Goal: Information Seeking & Learning: Learn about a topic

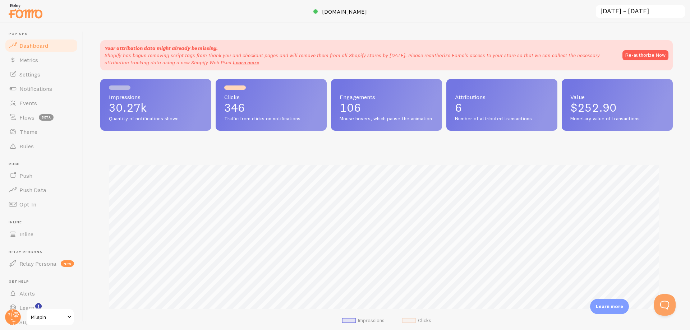
scroll to position [189, 567]
drag, startPoint x: 127, startPoint y: 51, endPoint x: 247, endPoint y: 52, distance: 120.1
click at [244, 52] on div "Your attribution data might already be missing. Shopify has begun removing scri…" at bounding box center [360, 56] width 511 height 22
click at [248, 52] on p "Shopify has begun removing script tags from thank you and checkout pages and wi…" at bounding box center [360, 59] width 511 height 14
drag, startPoint x: 246, startPoint y: 52, endPoint x: 369, endPoint y: 55, distance: 123.3
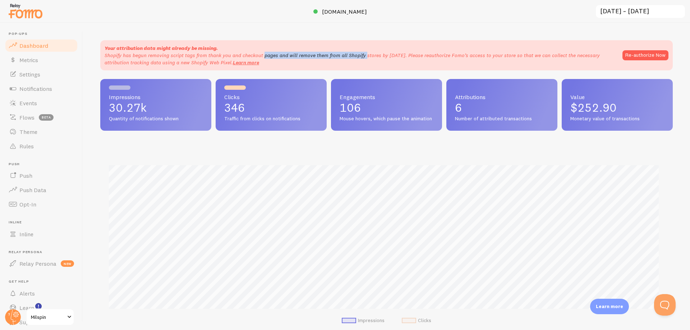
click at [366, 54] on p "Shopify has begun removing script tags from thank you and checkout pages and wi…" at bounding box center [360, 59] width 511 height 14
click at [369, 55] on p "Shopify has begun removing script tags from thank you and checkout pages and wi…" at bounding box center [360, 59] width 511 height 14
drag, startPoint x: 334, startPoint y: 91, endPoint x: 366, endPoint y: 111, distance: 38.2
click at [366, 111] on div "Engagements 106 Mouse hovers, which pause the animation" at bounding box center [386, 105] width 111 height 52
click at [366, 111] on p "106" at bounding box center [387, 108] width 94 height 12
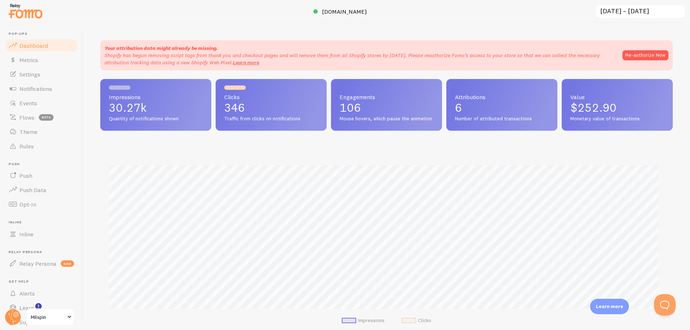
drag, startPoint x: 370, startPoint y: 128, endPoint x: 307, endPoint y: 84, distance: 76.8
click at [308, 85] on div "Impressions 30.27k Quantity of notifications shown Clicks 346 Traffic from clic…" at bounding box center [386, 105] width 573 height 52
click at [322, 84] on div "Clicks 346 Traffic from clicks on notifications" at bounding box center [271, 105] width 111 height 52
drag, startPoint x: 359, startPoint y: 115, endPoint x: 370, endPoint y: 125, distance: 15.1
click at [369, 124] on div "Engagements 106 Mouse hovers, which pause the animation" at bounding box center [386, 105] width 111 height 52
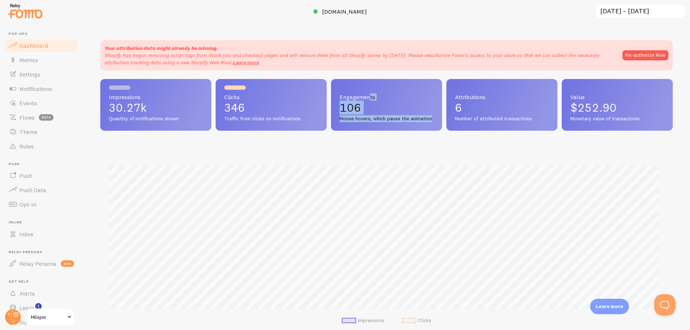
drag, startPoint x: 370, startPoint y: 125, endPoint x: 379, endPoint y: 132, distance: 11.3
click at [371, 122] on span "Mouse hovers, which pause the animation" at bounding box center [387, 119] width 94 height 6
click at [335, 97] on div "Engagements 106 Mouse hovers, which pause the animation" at bounding box center [386, 105] width 111 height 52
drag, startPoint x: 333, startPoint y: 91, endPoint x: 392, endPoint y: 140, distance: 76.8
click at [392, 140] on div "Impressions 30.27k Quantity of notifications shown Clicks 346 Traffic from clic…" at bounding box center [386, 208] width 573 height 258
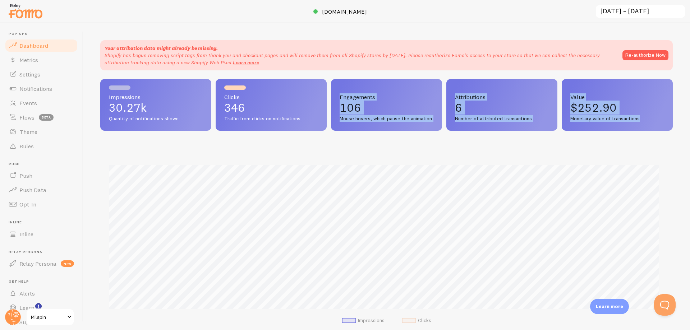
click at [390, 131] on div "Engagements 106 Mouse hovers, which pause the animation" at bounding box center [386, 105] width 111 height 52
drag, startPoint x: 374, startPoint y: 127, endPoint x: 331, endPoint y: 96, distance: 52.6
click at [331, 96] on div "Engagements 106 Mouse hovers, which pause the animation" at bounding box center [386, 105] width 111 height 52
drag, startPoint x: 331, startPoint y: 96, endPoint x: 380, endPoint y: 133, distance: 61.0
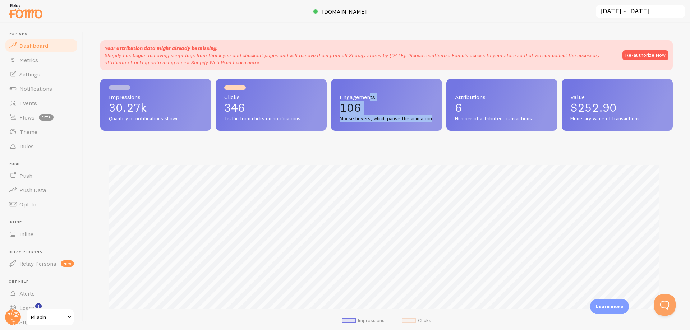
click at [380, 131] on div "Engagements 106 Mouse hovers, which pause the animation" at bounding box center [386, 105] width 111 height 52
drag, startPoint x: 376, startPoint y: 128, endPoint x: 312, endPoint y: 82, distance: 79.0
click at [312, 82] on div "Impressions 30.27k Quantity of notifications shown Clicks 346 Traffic from clic…" at bounding box center [386, 105] width 573 height 52
click at [322, 87] on div "Clicks 346 Traffic from clicks on notifications" at bounding box center [271, 105] width 111 height 52
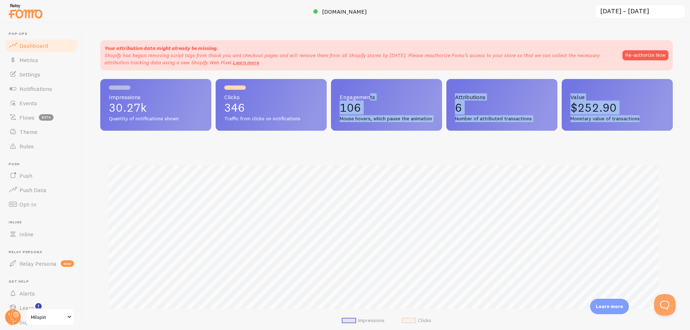
drag, startPoint x: 331, startPoint y: 94, endPoint x: 395, endPoint y: 140, distance: 79.1
click at [395, 140] on div "Impressions 30.27k Quantity of notifications shown Clicks 346 Traffic from clic…" at bounding box center [386, 208] width 573 height 258
click at [394, 137] on div "Impressions 30.27k Quantity of notifications shown Clicks 346 Traffic from clic…" at bounding box center [386, 208] width 573 height 258
drag, startPoint x: 383, startPoint y: 128, endPoint x: 333, endPoint y: 98, distance: 58.3
click at [333, 98] on div "Engagements 106 Mouse hovers, which pause the animation" at bounding box center [386, 105] width 111 height 52
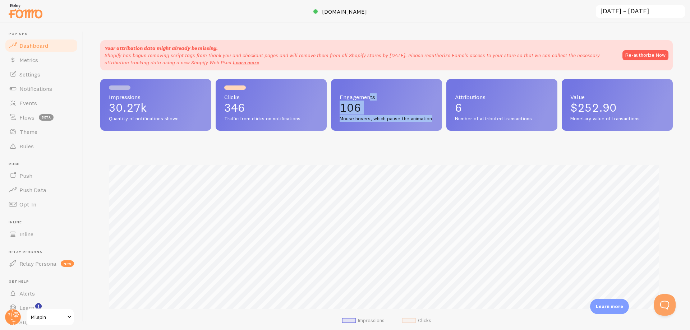
click at [333, 98] on div "Engagements 106 Mouse hovers, which pause the animation" at bounding box center [386, 105] width 111 height 52
click at [336, 94] on div "Engagements 106 Mouse hovers, which pause the animation" at bounding box center [386, 105] width 111 height 52
drag, startPoint x: 334, startPoint y: 93, endPoint x: 375, endPoint y: 124, distance: 51.6
click at [375, 124] on div "Engagements 106 Mouse hovers, which pause the animation" at bounding box center [386, 105] width 111 height 52
click at [375, 122] on span "Mouse hovers, which pause the animation" at bounding box center [387, 119] width 94 height 6
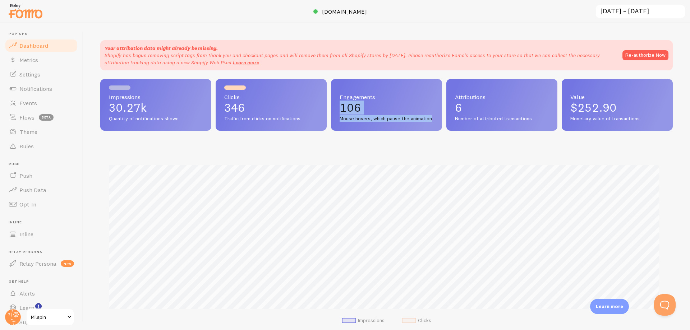
drag, startPoint x: 376, startPoint y: 125, endPoint x: 342, endPoint y: 95, distance: 46.1
click at [342, 95] on div "Engagements 106 Mouse hovers, which pause the animation" at bounding box center [386, 105] width 111 height 52
drag, startPoint x: 339, startPoint y: 95, endPoint x: 335, endPoint y: 94, distance: 3.9
click at [340, 95] on span "Engagements" at bounding box center [387, 97] width 94 height 6
click at [333, 94] on div "Engagements 106 Mouse hovers, which pause the animation" at bounding box center [386, 105] width 111 height 52
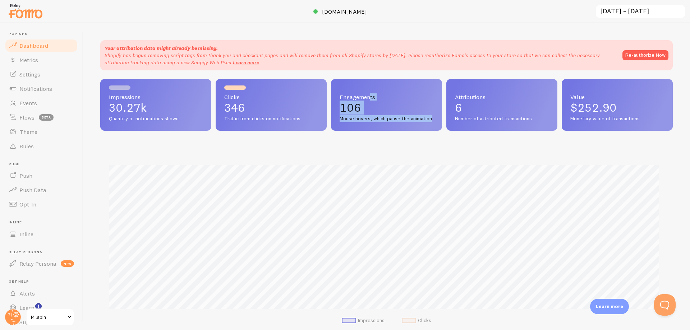
drag, startPoint x: 336, startPoint y: 95, endPoint x: 398, endPoint y: 148, distance: 81.8
click at [398, 148] on div "Impressions 30.27k Quantity of notifications shown Clicks 346 Traffic from clic…" at bounding box center [386, 208] width 573 height 258
click at [385, 130] on div "Engagements 106 Mouse hovers, which pause the animation" at bounding box center [386, 105] width 111 height 52
drag, startPoint x: 375, startPoint y: 124, endPoint x: 336, endPoint y: 94, distance: 48.5
click at [339, 100] on div "Engagements 106 Mouse hovers, which pause the animation" at bounding box center [386, 105] width 111 height 52
